Goal: Task Accomplishment & Management: Manage account settings

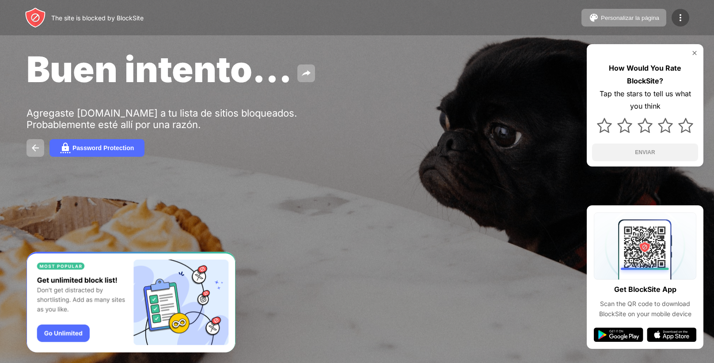
click at [683, 15] on img at bounding box center [681, 17] width 11 height 11
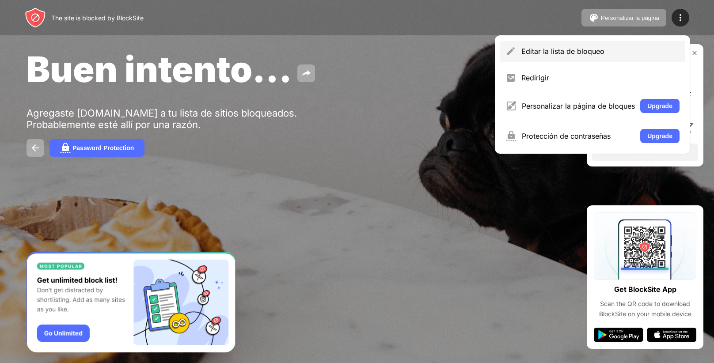
click at [576, 42] on div "Editar la lista de bloqueo" at bounding box center [592, 51] width 185 height 21
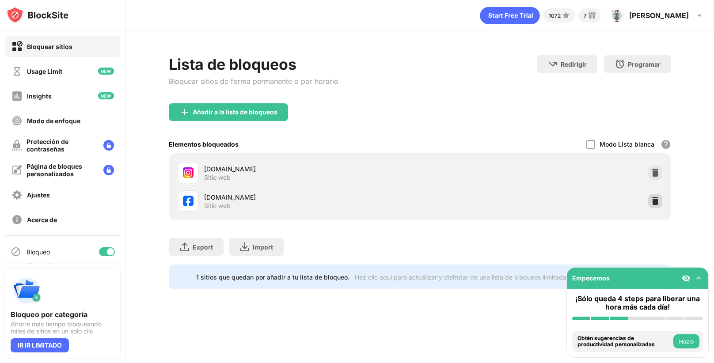
click at [656, 197] on img at bounding box center [655, 201] width 9 height 9
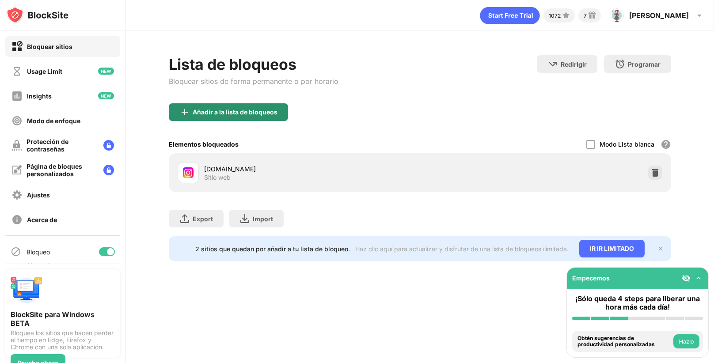
click at [281, 108] on div "Añadir a la lista de bloqueos" at bounding box center [228, 112] width 119 height 18
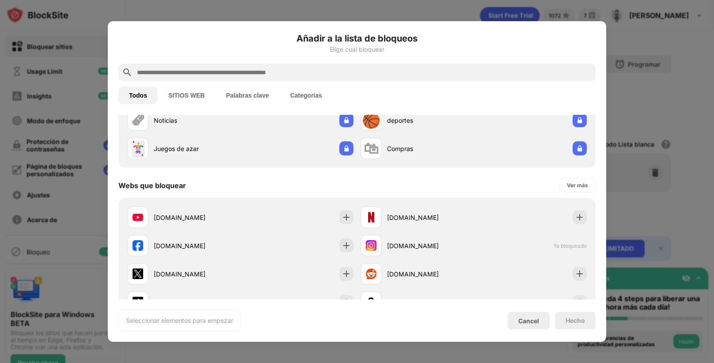
scroll to position [81, 0]
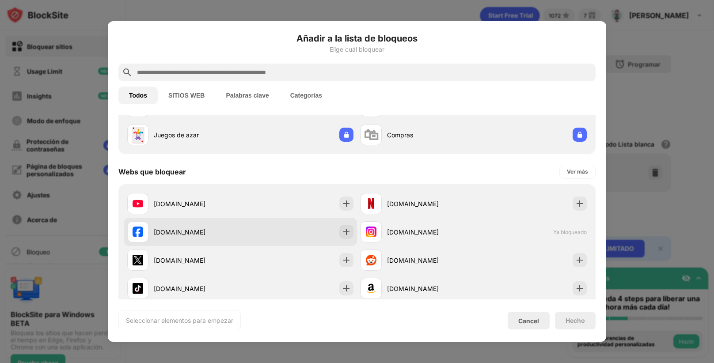
click at [314, 229] on div "[DOMAIN_NAME]" at bounding box center [240, 232] width 233 height 28
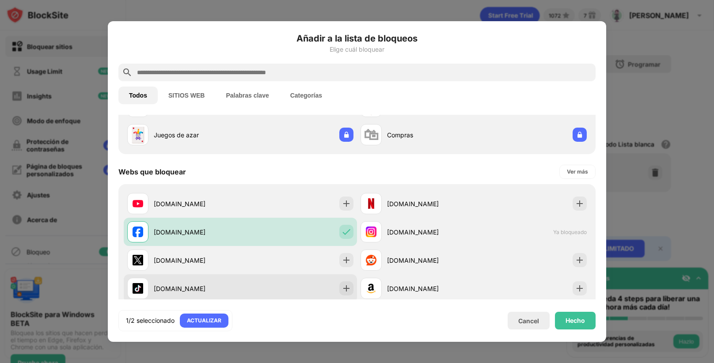
click at [332, 279] on div "tiktok.com" at bounding box center [240, 289] width 233 height 28
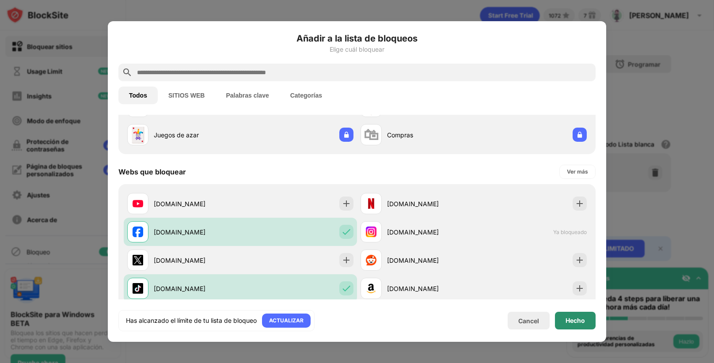
click at [576, 318] on div "Hecho" at bounding box center [575, 320] width 19 height 7
